Goal: Task Accomplishment & Management: Manage account settings

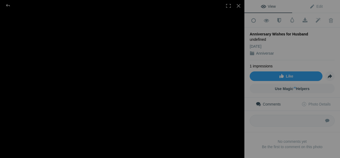
click at [284, 52] on div "Anniversar" at bounding box center [292, 52] width 85 height 5
click at [266, 52] on link "Anniversar" at bounding box center [265, 53] width 18 height 4
click at [314, 15] on link "Submit to Photo Enhancement Order Remove from Photo Enhancement Order" at bounding box center [318, 20] width 13 height 13
click at [313, 7] on span "Edit" at bounding box center [316, 6] width 13 height 4
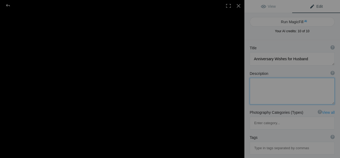
click at [285, 84] on textarea at bounding box center [292, 91] width 85 height 27
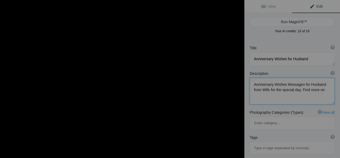
paste textarea "[URL][DOMAIN_NAME]"
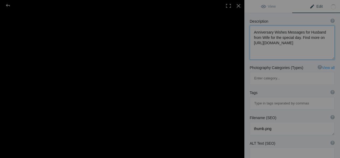
scroll to position [53, 0]
type textarea "Anniversary Wishes Messages for Husband from Wife for the special day. Find mor…"
click at [293, 97] on input at bounding box center [292, 102] width 79 height 10
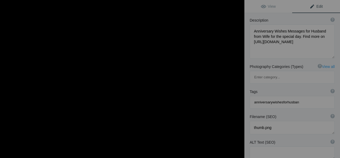
type input "anniversarywishesforhusband"
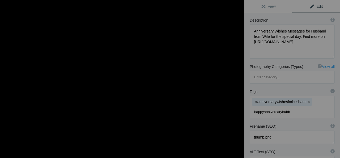
type input "happyanniversaryhubby"
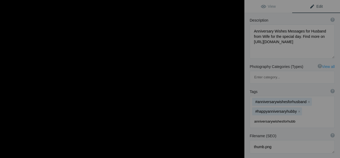
type input "anniversarywishesforhubby"
type input "anniversarylinesforhubby"
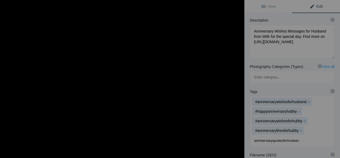
type input "anniversaryquotesforhusband"
type input "happyanniversaryhusbandimages"
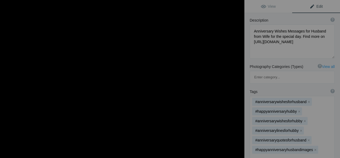
type input "anniversaryimageshusband"
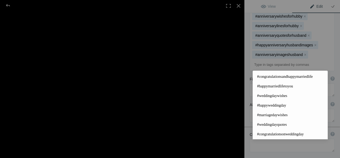
scroll to position [159, 0]
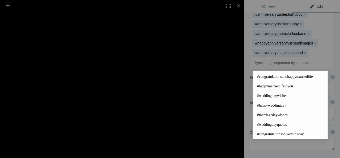
click at [331, 32] on div "Tags ? Tags are keywords that describe images. For SEO purposes, do not tag pho…" at bounding box center [293, 26] width 96 height 92
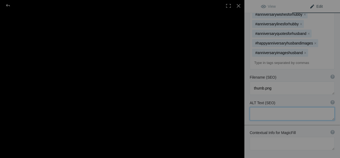
click at [282, 107] on textarea at bounding box center [292, 113] width 85 height 13
type textarea "a"
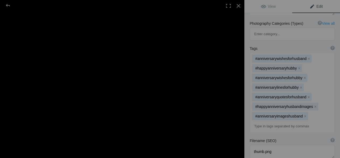
scroll to position [175, 0]
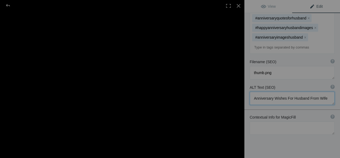
type textarea "Anniversary Wishes For Husband From Wife"
click at [289, 121] on textarea at bounding box center [292, 127] width 85 height 13
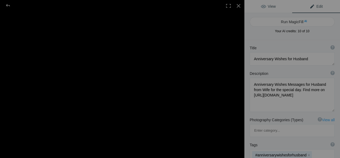
click at [276, 7] on link "View" at bounding box center [269, 6] width 48 height 13
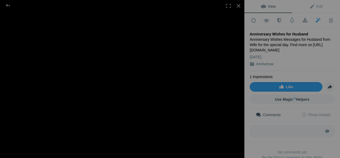
scroll to position [23, 0]
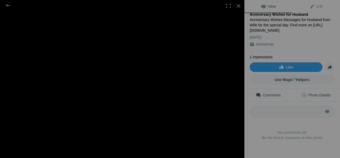
click at [314, 94] on span "Photo Details" at bounding box center [316, 95] width 29 height 4
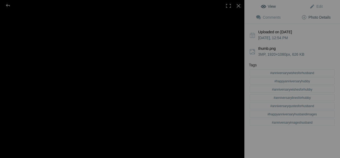
scroll to position [0, 0]
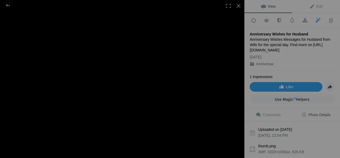
click at [233, 42] on sp-video-player at bounding box center [122, 79] width 245 height 158
click at [228, 78] on sp-video-player at bounding box center [122, 79] width 245 height 158
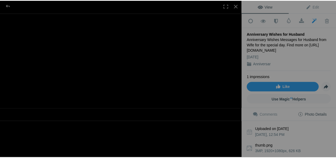
scroll to position [101, 0]
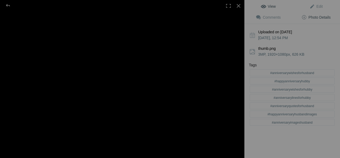
click at [229, 86] on sp-video-player at bounding box center [122, 79] width 245 height 158
click at [236, 9] on div at bounding box center [239, 6] width 12 height 12
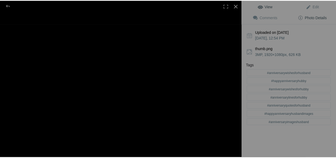
scroll to position [0, 0]
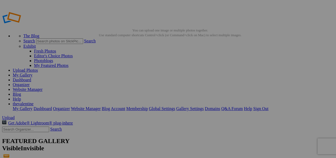
click at [31, 77] on link "Dashboard" at bounding box center [22, 79] width 18 height 5
